Goal: Browse casually

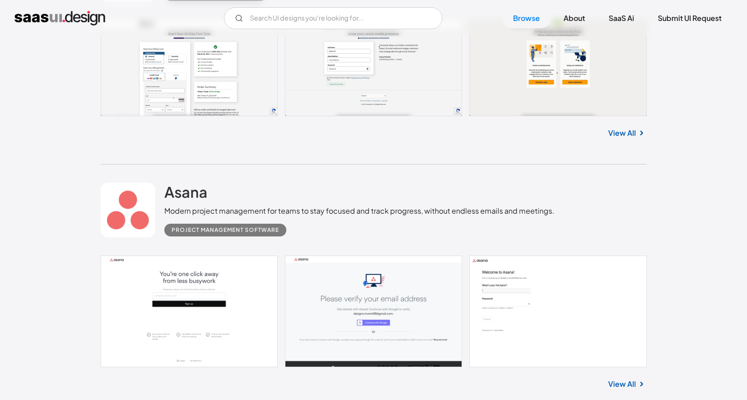
scroll to position [493, 0]
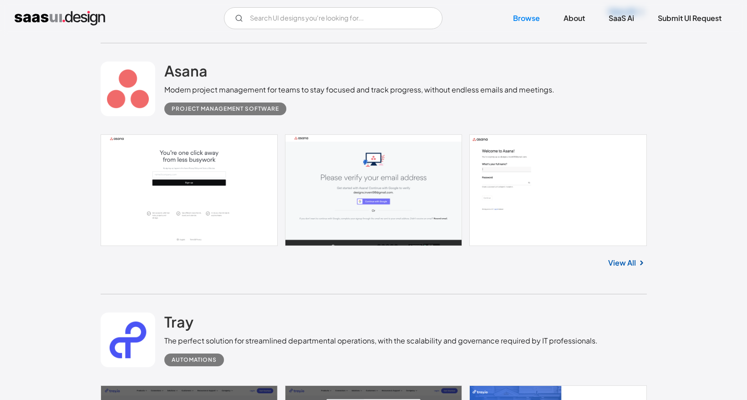
click at [192, 196] on link at bounding box center [374, 189] width 546 height 111
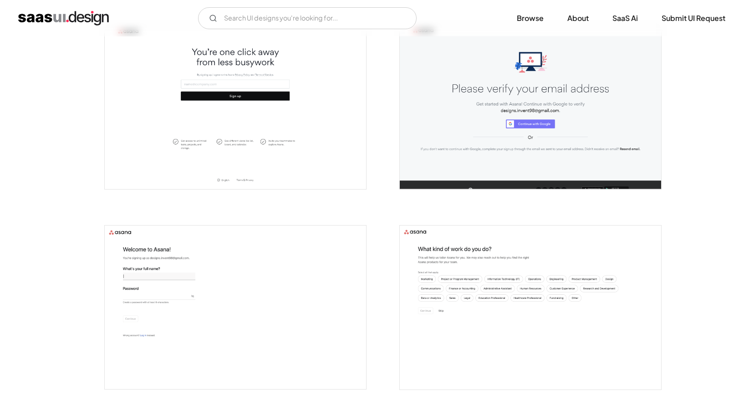
scroll to position [39, 0]
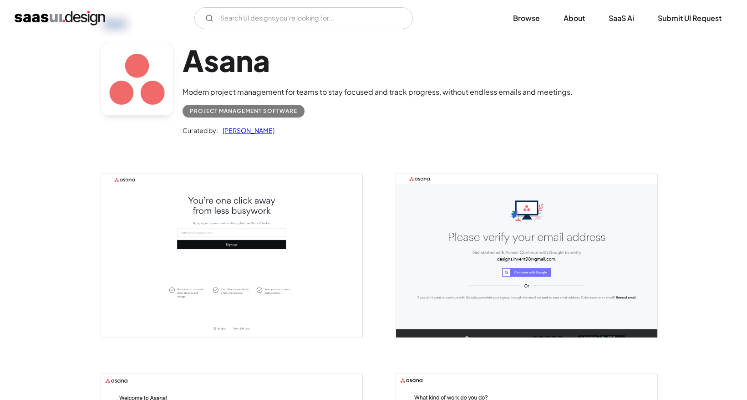
click at [302, 228] on img "open lightbox" at bounding box center [231, 255] width 261 height 163
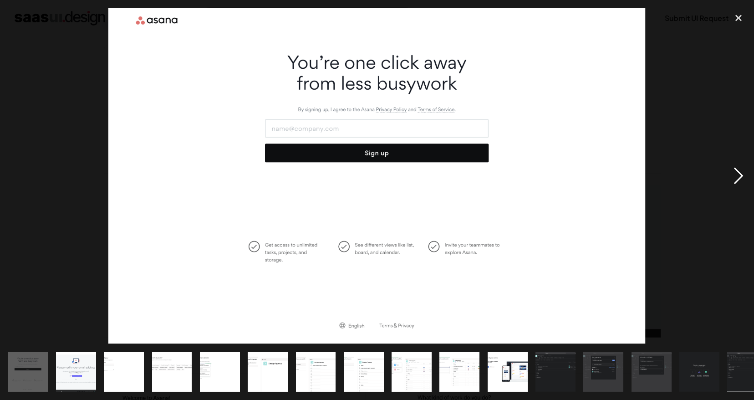
click at [724, 107] on div "next image" at bounding box center [738, 176] width 31 height 336
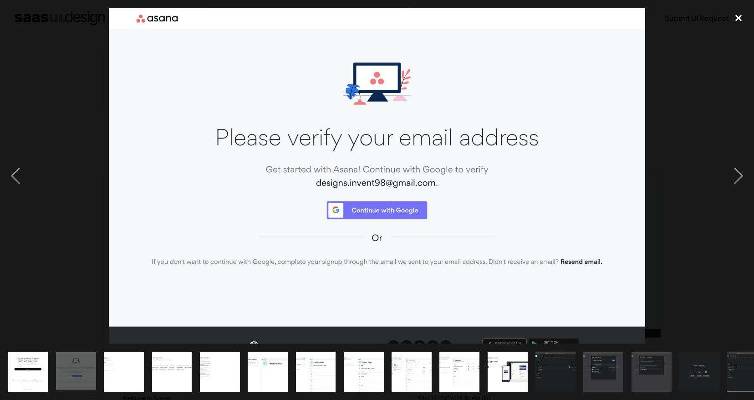
click at [739, 17] on div "close lightbox" at bounding box center [738, 18] width 31 height 20
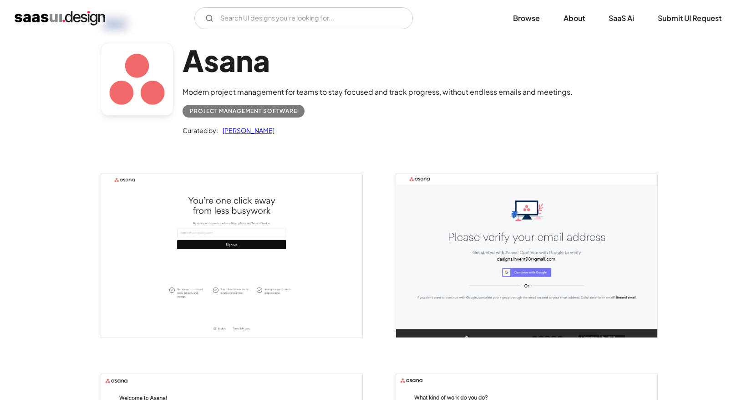
click at [326, 227] on img "open lightbox" at bounding box center [231, 255] width 261 height 163
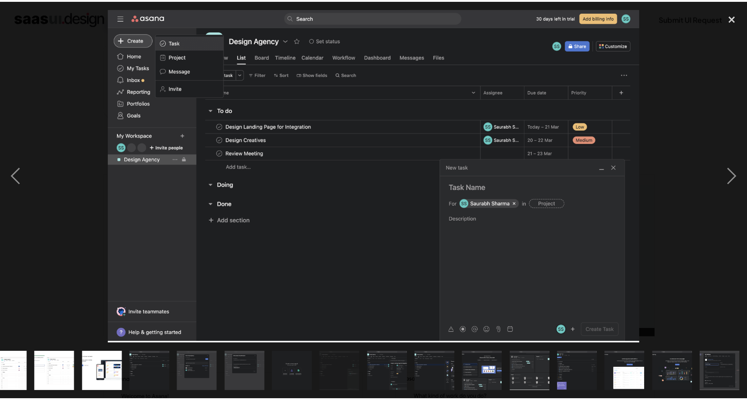
scroll to position [0, 405]
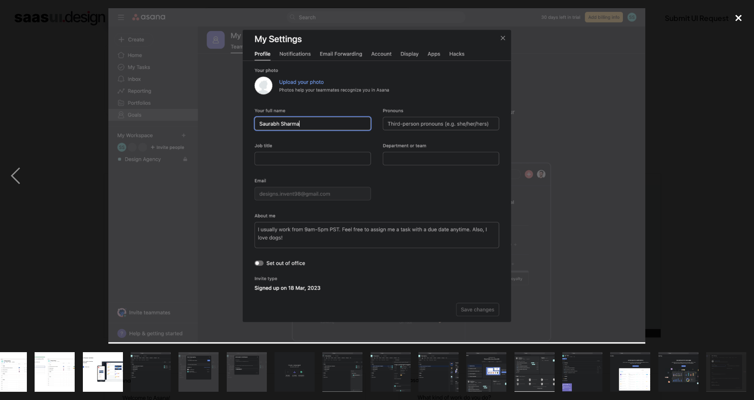
click at [742, 21] on div "close lightbox" at bounding box center [738, 18] width 31 height 20
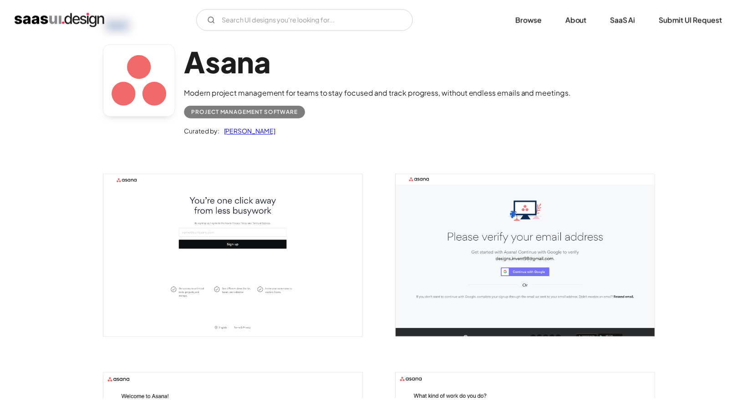
scroll to position [0, 0]
